Goal: Transaction & Acquisition: Book appointment/travel/reservation

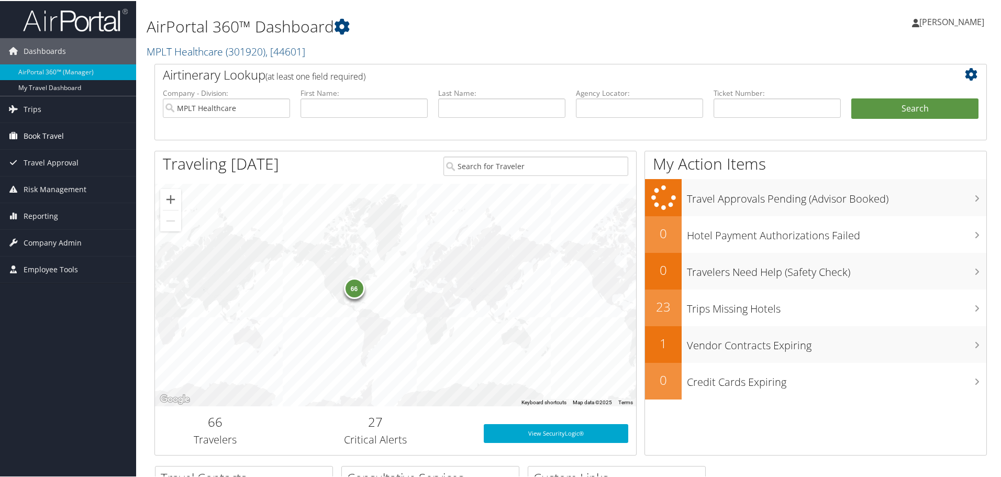
click at [47, 135] on span "Book Travel" at bounding box center [44, 135] width 40 height 26
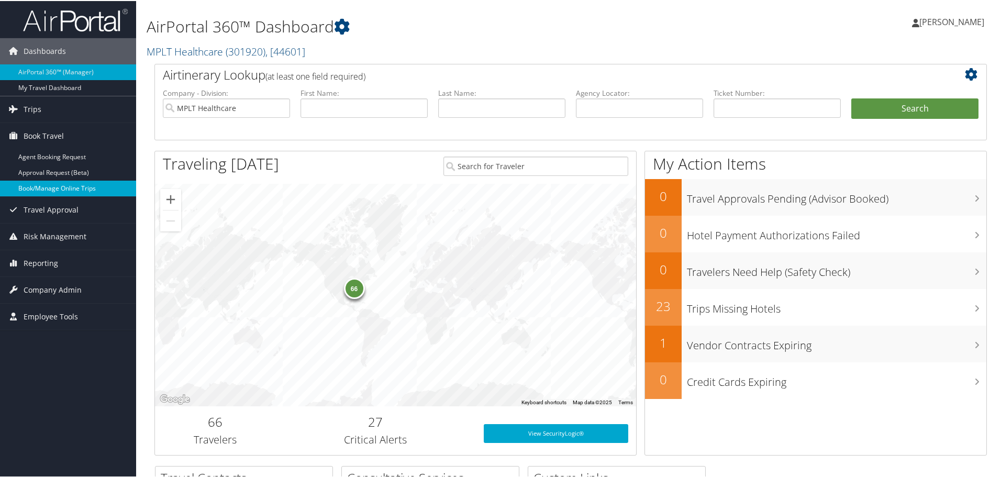
click at [40, 192] on link "Book/Manage Online Trips" at bounding box center [68, 188] width 136 height 16
